Goal: Transaction & Acquisition: Download file/media

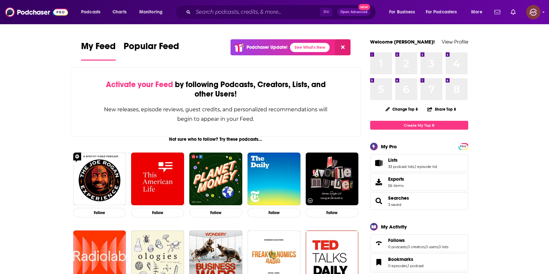
click at [543, 12] on icon "Show profile menu" at bounding box center [543, 12] width 3 height 4
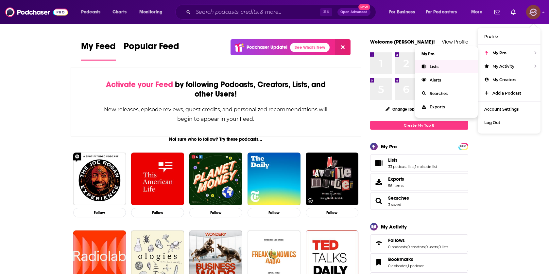
click at [427, 68] on link "Lists" at bounding box center [446, 66] width 63 height 13
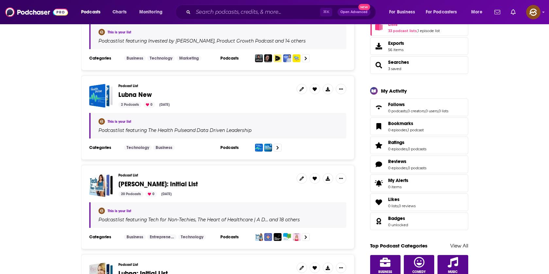
scroll to position [137, 0]
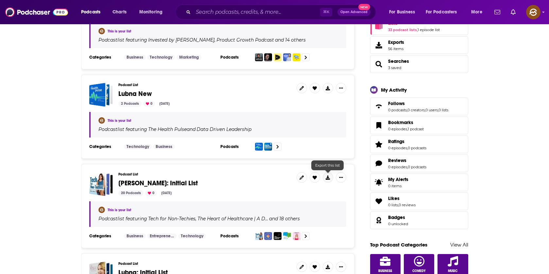
click at [329, 178] on icon at bounding box center [328, 177] width 4 height 4
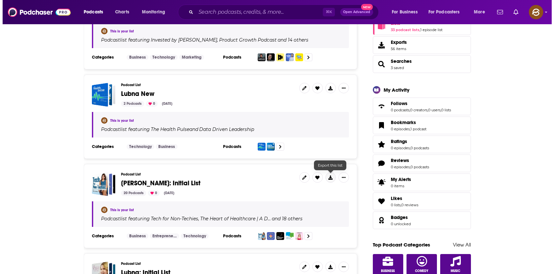
scroll to position [0, 0]
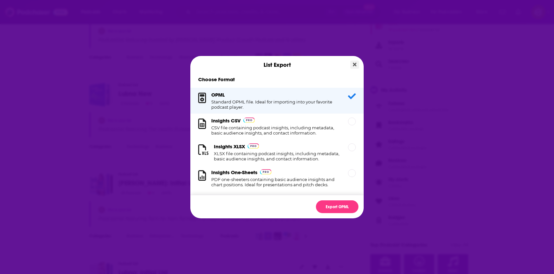
click at [354, 64] on icon "Close" at bounding box center [355, 64] width 4 height 4
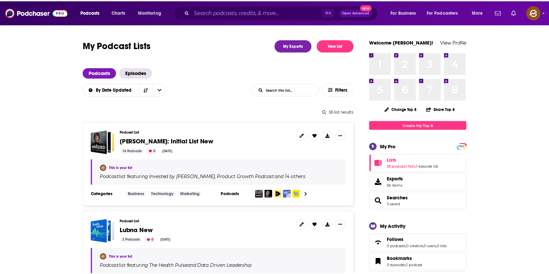
scroll to position [137, 0]
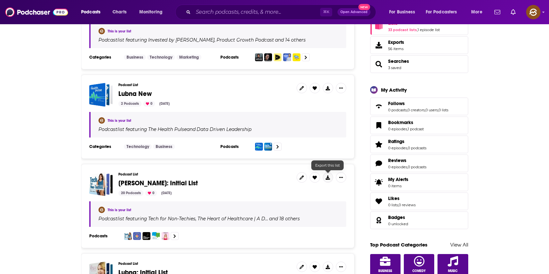
click at [329, 179] on button at bounding box center [328, 177] width 10 height 10
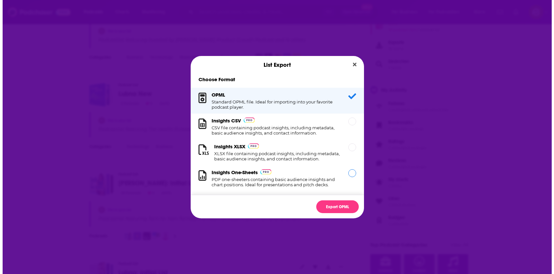
scroll to position [0, 0]
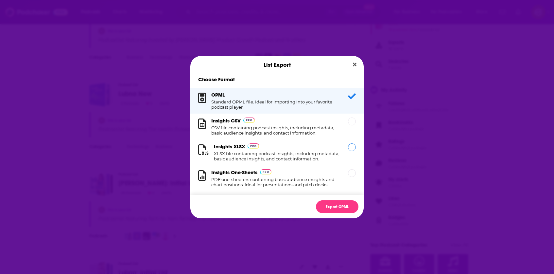
click at [285, 155] on h1 "XLSX file containing podcast insights, including metadata, basic audience insig…" at bounding box center [277, 156] width 126 height 10
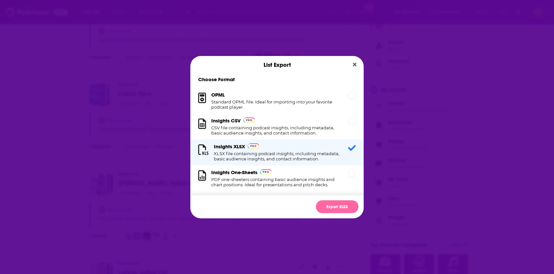
click at [336, 206] on button "Export XLSX" at bounding box center [337, 206] width 42 height 13
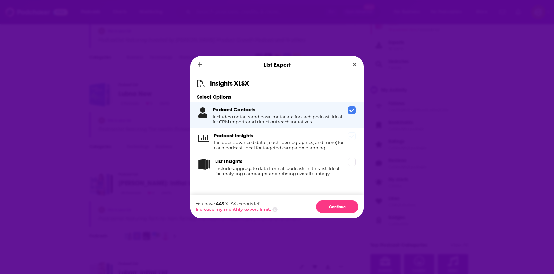
click at [279, 134] on div "Podcast Insights Includes advanced data (reach, demographics, and more) for eac…" at bounding box center [279, 141] width 131 height 18
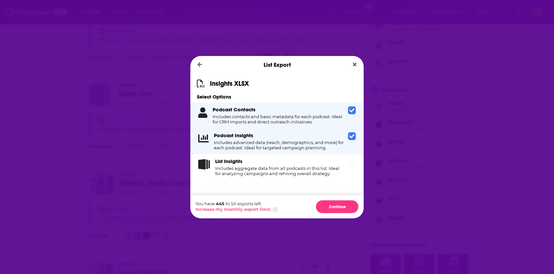
click at [280, 165] on h4 "Includes aggregate data from all podcasts in this list. Ideal for analyzing cam…" at bounding box center [280, 170] width 130 height 10
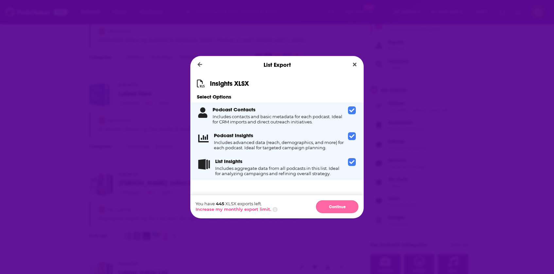
click at [334, 207] on button "Continue" at bounding box center [337, 206] width 42 height 13
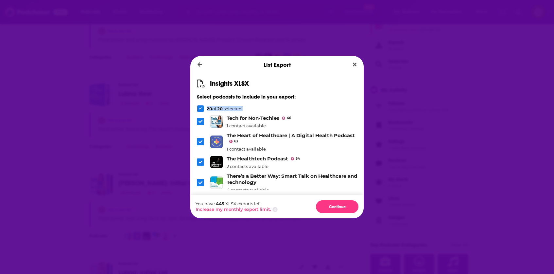
drag, startPoint x: 207, startPoint y: 108, endPoint x: 251, endPoint y: 110, distance: 44.8
click at [251, 110] on div "20 of 20 selected." at bounding box center [277, 108] width 160 height 7
click at [244, 105] on div "20 of 20 selected." at bounding box center [277, 108] width 160 height 7
click at [329, 206] on button "Continue" at bounding box center [337, 206] width 42 height 13
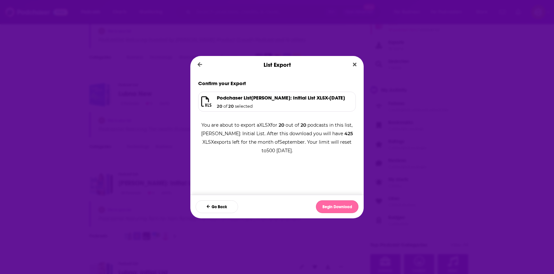
click at [339, 203] on button "Begin Download" at bounding box center [337, 206] width 42 height 13
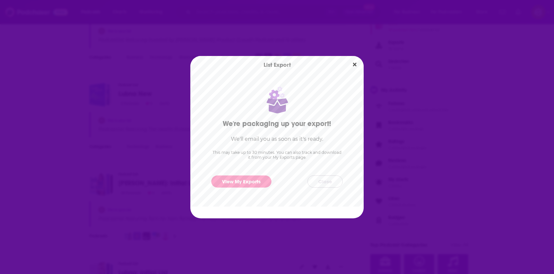
click at [326, 182] on button "Close" at bounding box center [324, 181] width 35 height 12
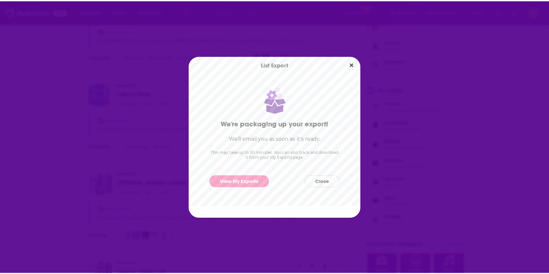
scroll to position [137, 0]
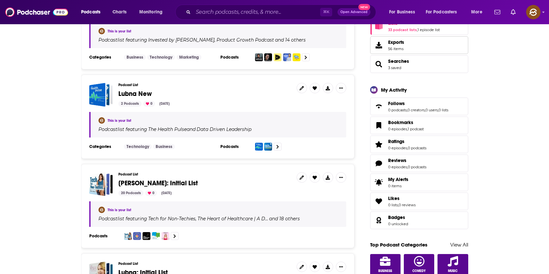
click at [392, 42] on span "Exports" at bounding box center [396, 42] width 16 height 6
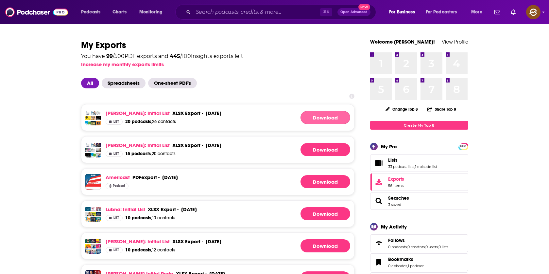
click at [333, 116] on link "Download" at bounding box center [325, 117] width 50 height 13
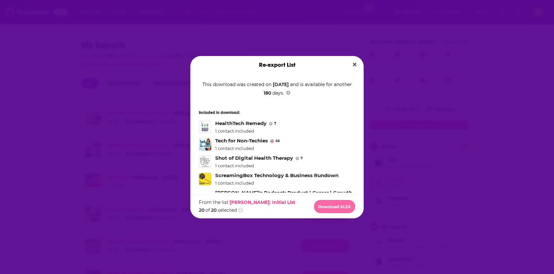
click at [330, 208] on button "Download XLSX" at bounding box center [334, 206] width 41 height 13
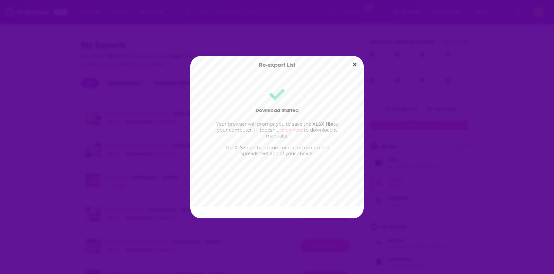
click at [396, 10] on div "Re-export List Download Started Your browser will prompt you to save the XLSX f…" at bounding box center [277, 137] width 554 height 274
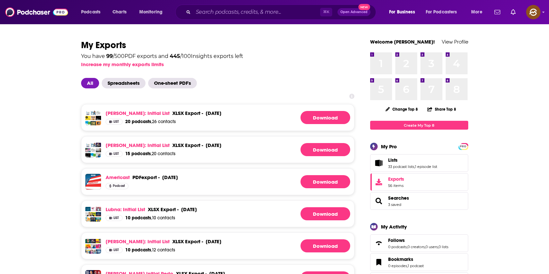
click at [283, 41] on h1 "My Exports" at bounding box center [217, 45] width 273 height 12
